Goal: Task Accomplishment & Management: Manage account settings

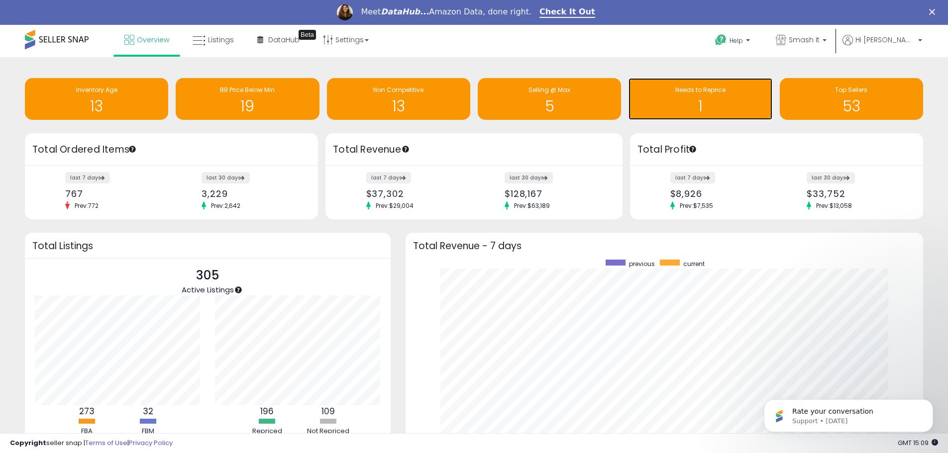
click at [696, 103] on h1 "1" at bounding box center [699, 106] width 133 height 16
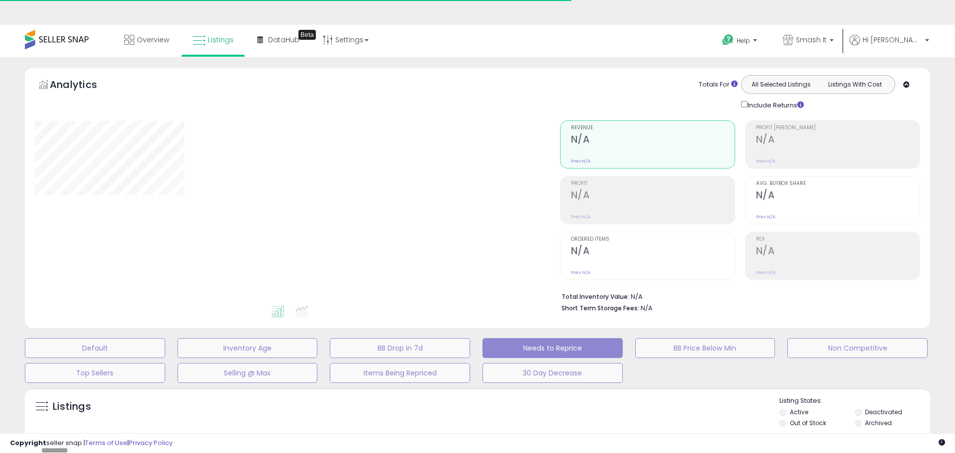
select select "**"
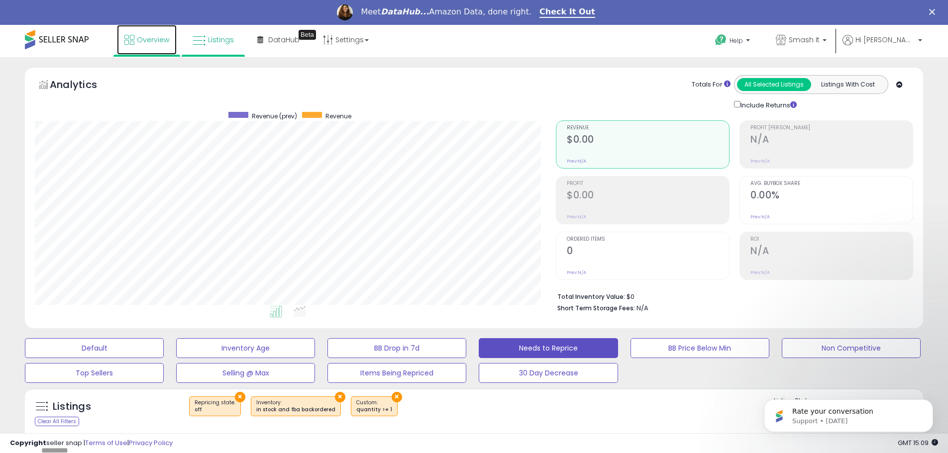
click at [166, 43] on span "Overview" at bounding box center [153, 40] width 32 height 10
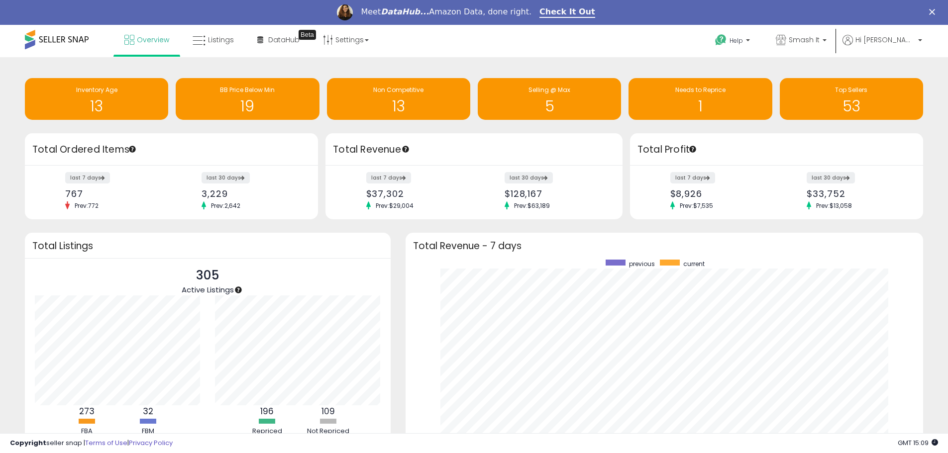
scroll to position [188, 498]
click at [816, 44] on span "Smash It" at bounding box center [804, 40] width 31 height 10
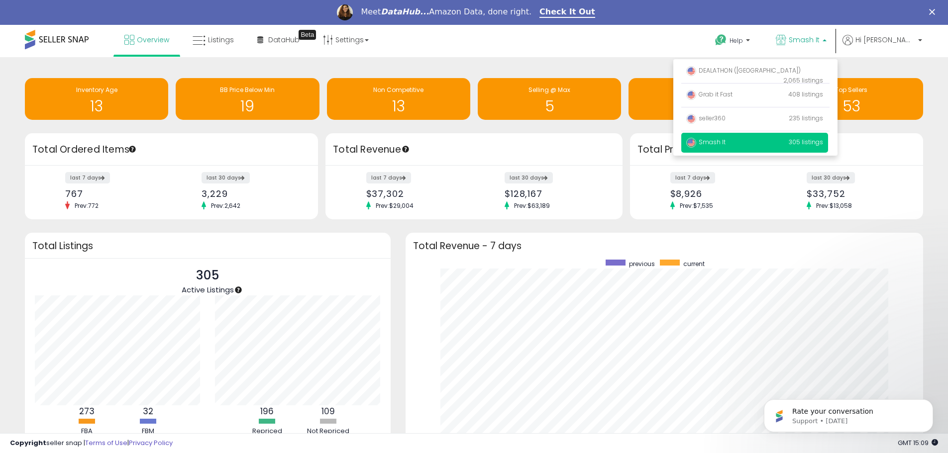
scroll to position [0, 0]
click at [732, 93] on span "Grab it Fast" at bounding box center [709, 94] width 46 height 8
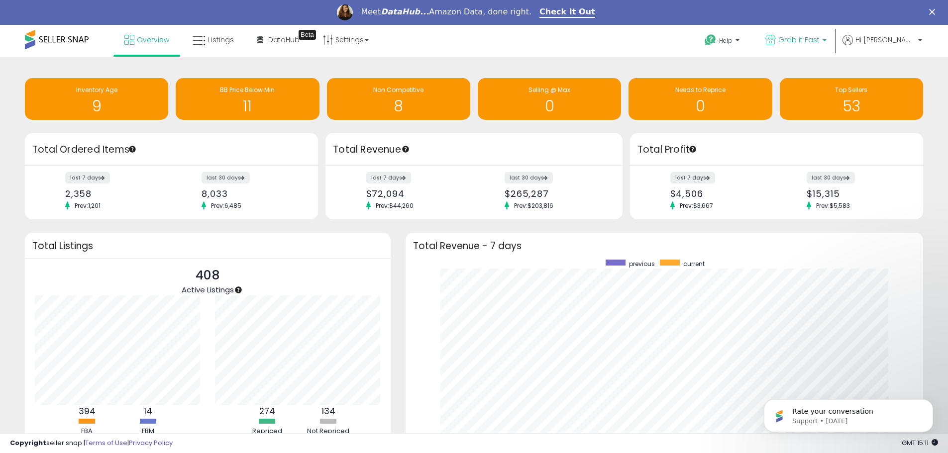
click at [810, 50] on link "Grab it Fast" at bounding box center [796, 41] width 76 height 32
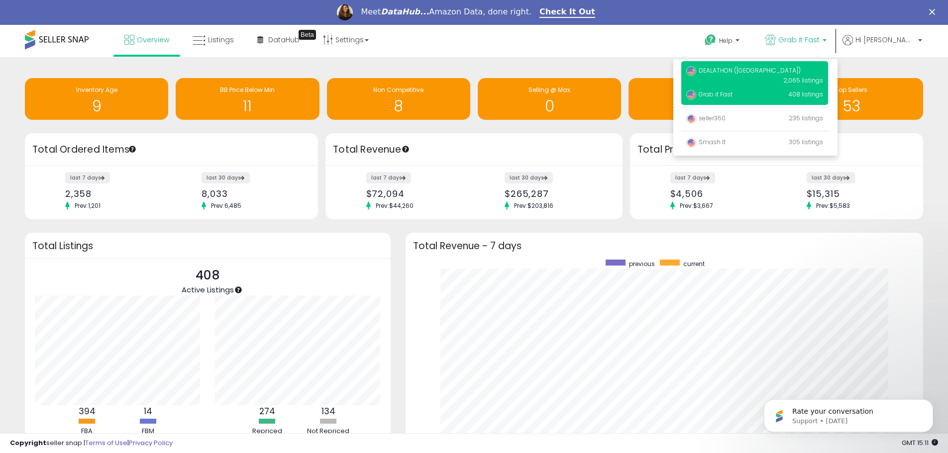
click at [756, 76] on p "DEALATHON (US) 2,065 listings" at bounding box center [754, 75] width 147 height 28
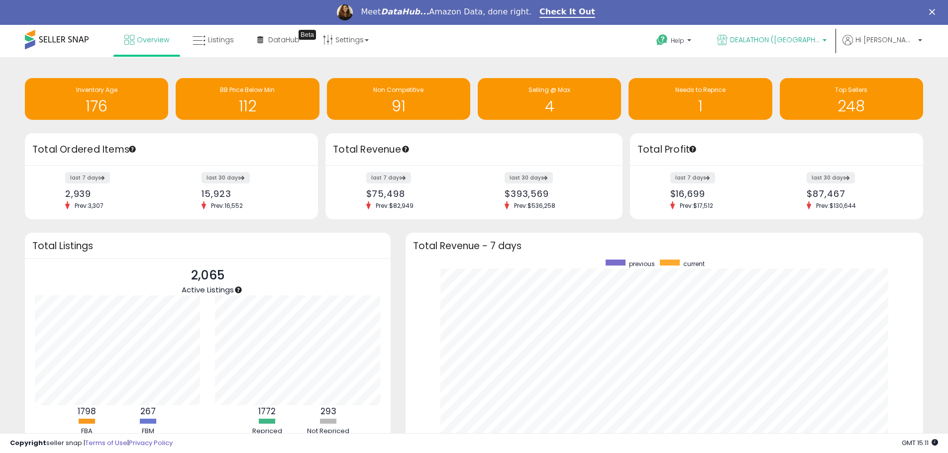
drag, startPoint x: 800, startPoint y: 50, endPoint x: 767, endPoint y: 70, distance: 38.0
click at [799, 50] on link "DEALATHON ([GEOGRAPHIC_DATA])" at bounding box center [771, 41] width 124 height 32
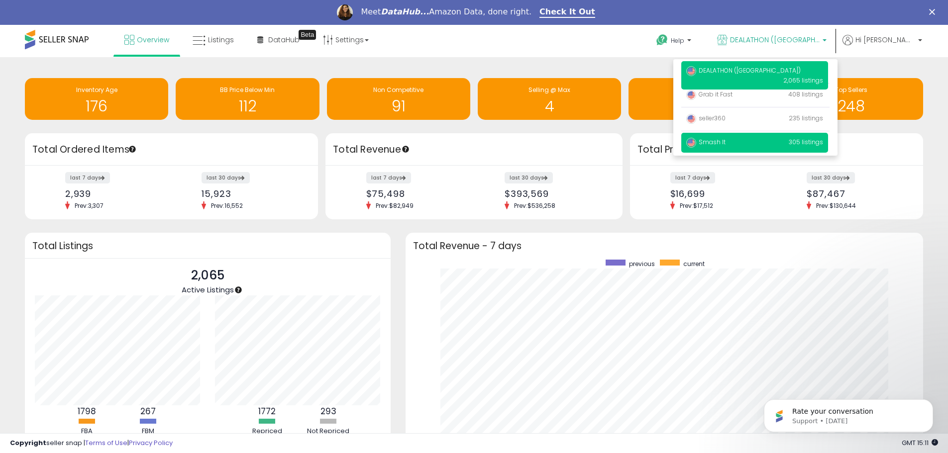
click at [725, 138] on span "Smash It" at bounding box center [705, 142] width 39 height 8
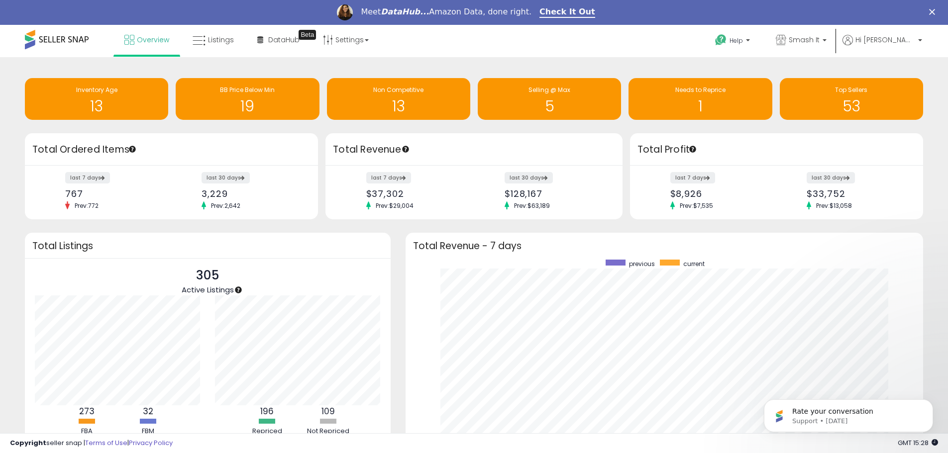
scroll to position [188, 498]
